Goal: Book appointment/travel/reservation

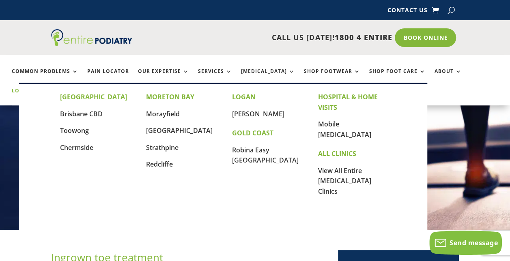
click at [52, 88] on link "Locations" at bounding box center [32, 96] width 41 height 17
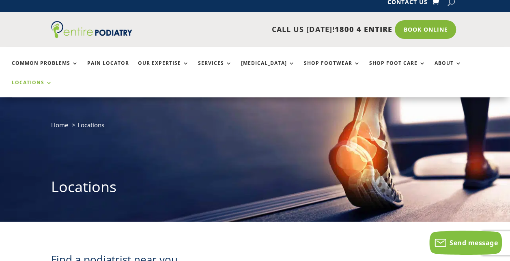
scroll to position [8, 0]
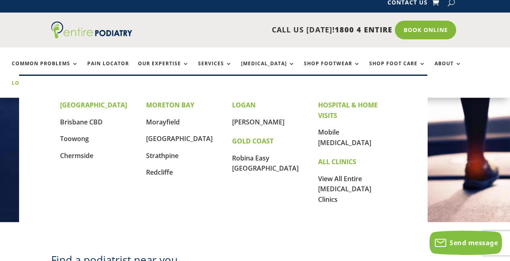
click at [52, 80] on link "Locations" at bounding box center [32, 88] width 41 height 17
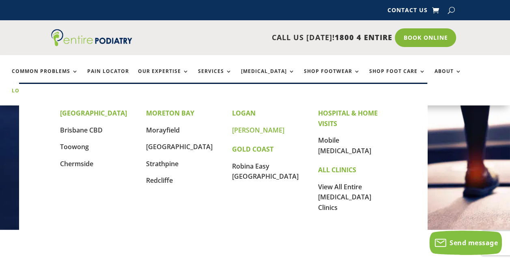
click at [238, 129] on link "[PERSON_NAME]" at bounding box center [258, 130] width 52 height 9
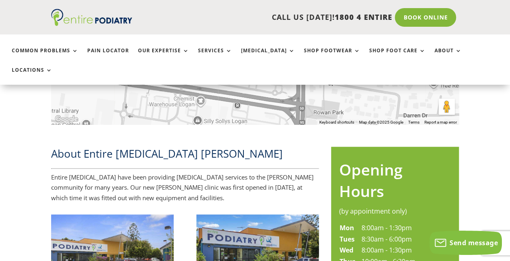
scroll to position [276, 0]
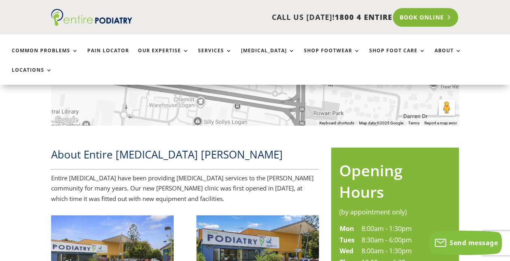
click at [427, 21] on link "Book Online" at bounding box center [425, 17] width 65 height 19
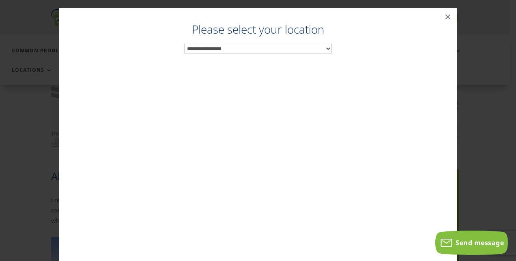
scroll to position [253, 0]
click at [327, 47] on select "**********" at bounding box center [258, 49] width 148 height 10
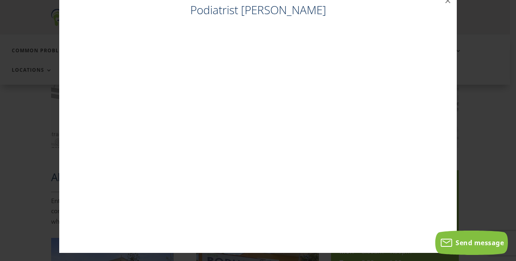
scroll to position [0, 0]
